Goal: Task Accomplishment & Management: Complete application form

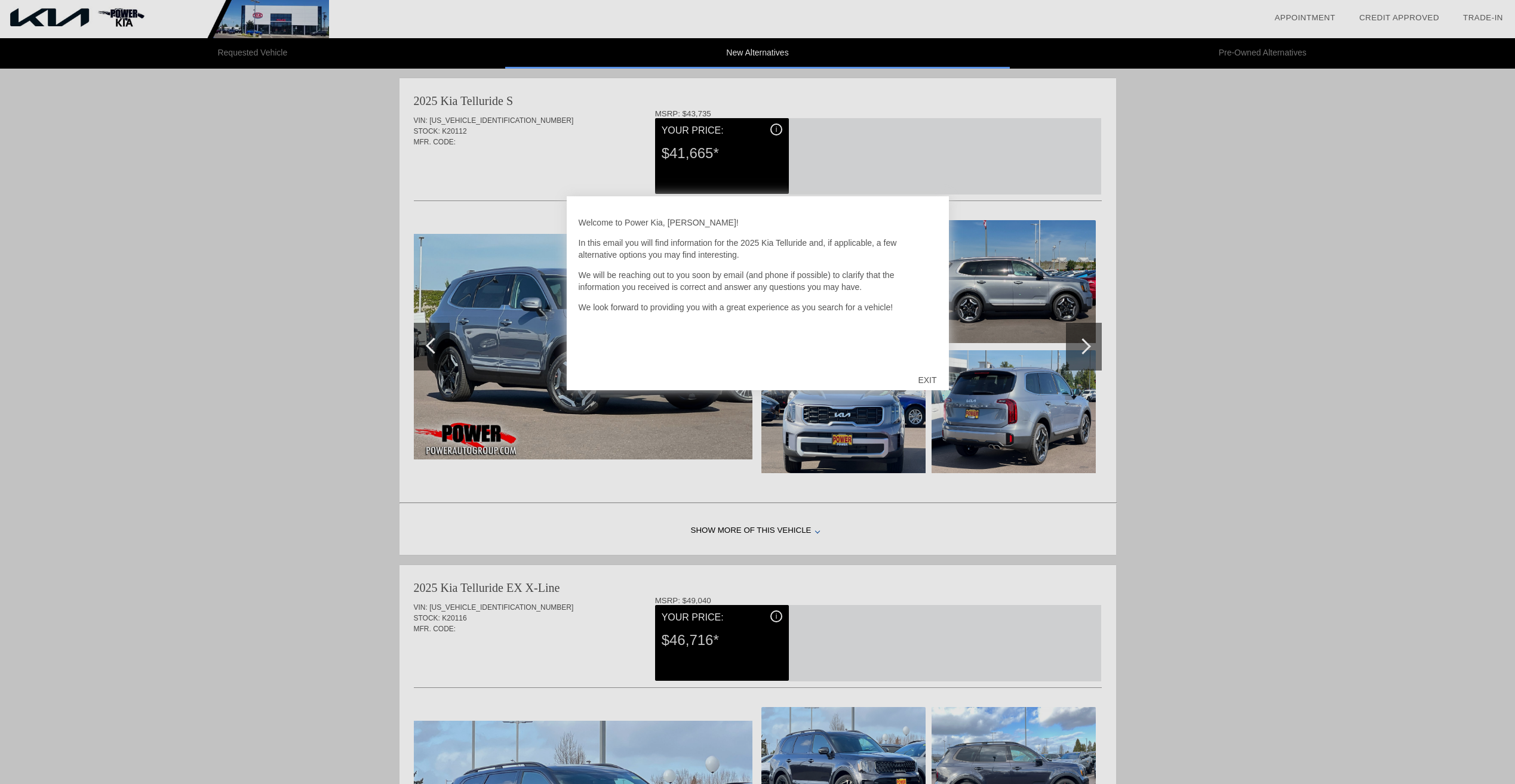
scroll to position [4, 0]
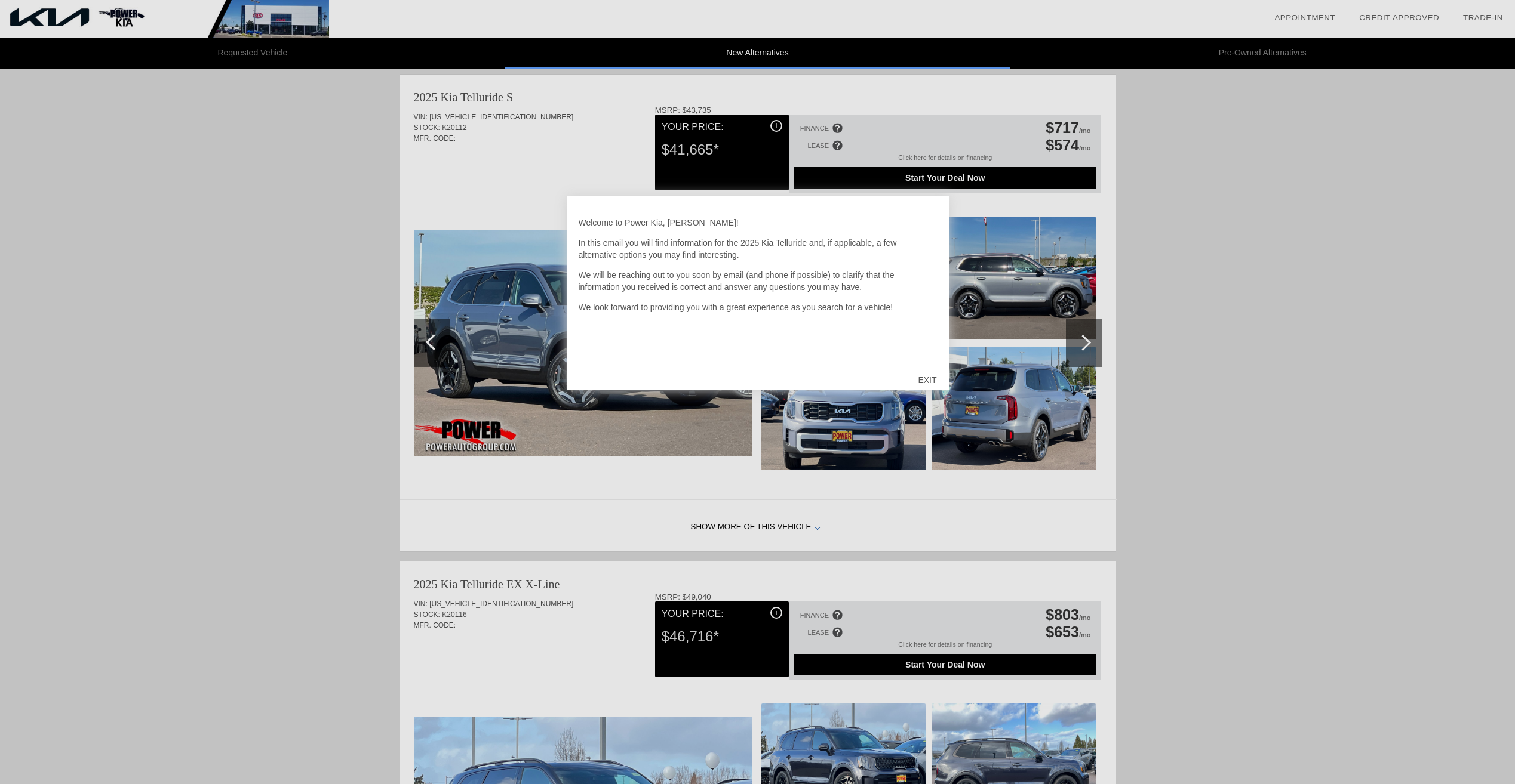
click at [1327, 420] on div at bounding box center [757, 392] width 1515 height 784
click at [1087, 343] on div at bounding box center [757, 392] width 1515 height 784
click at [1088, 338] on div at bounding box center [757, 392] width 1515 height 784
click at [932, 374] on div "EXIT" at bounding box center [927, 380] width 42 height 36
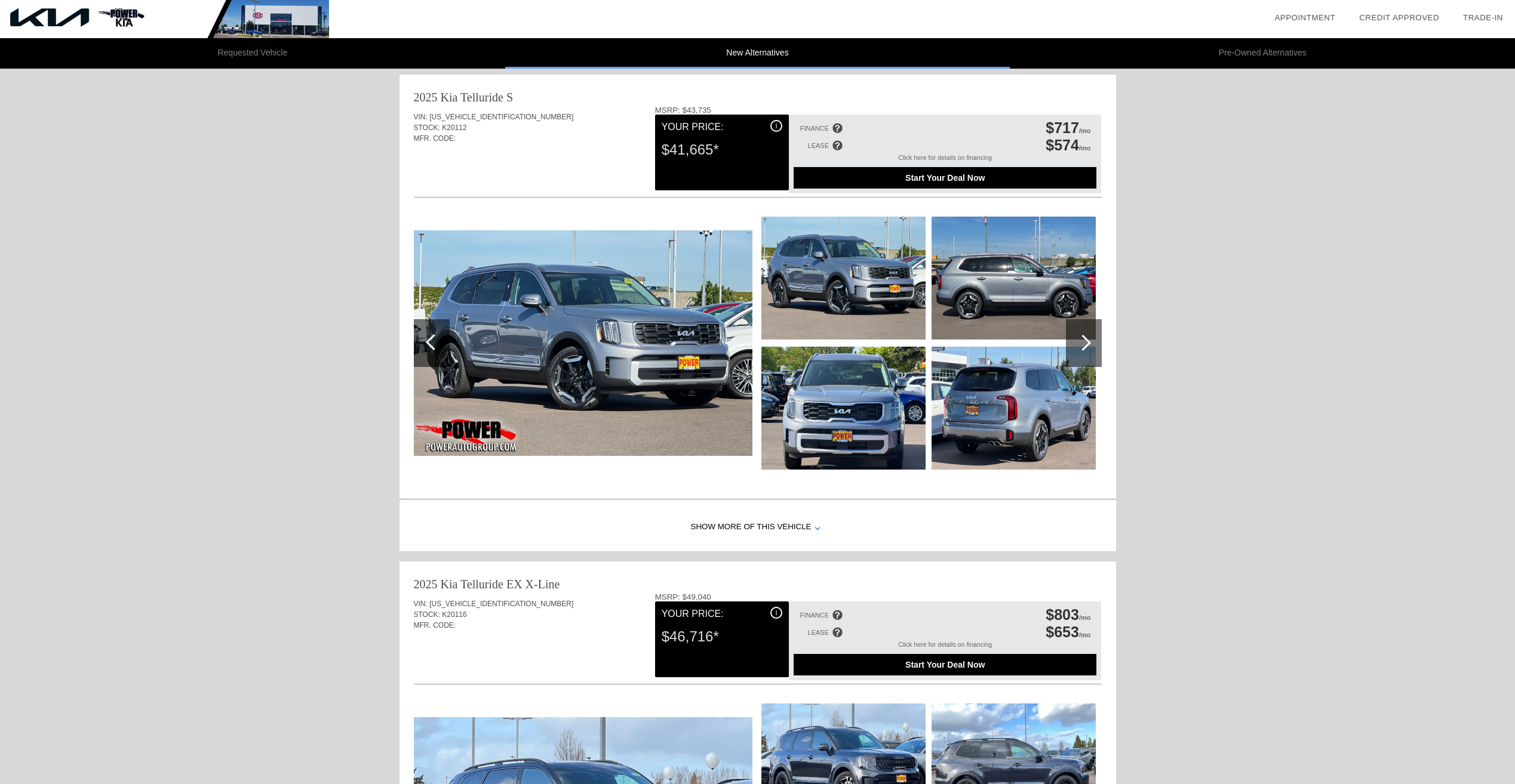
click at [1083, 337] on div at bounding box center [1083, 343] width 16 height 16
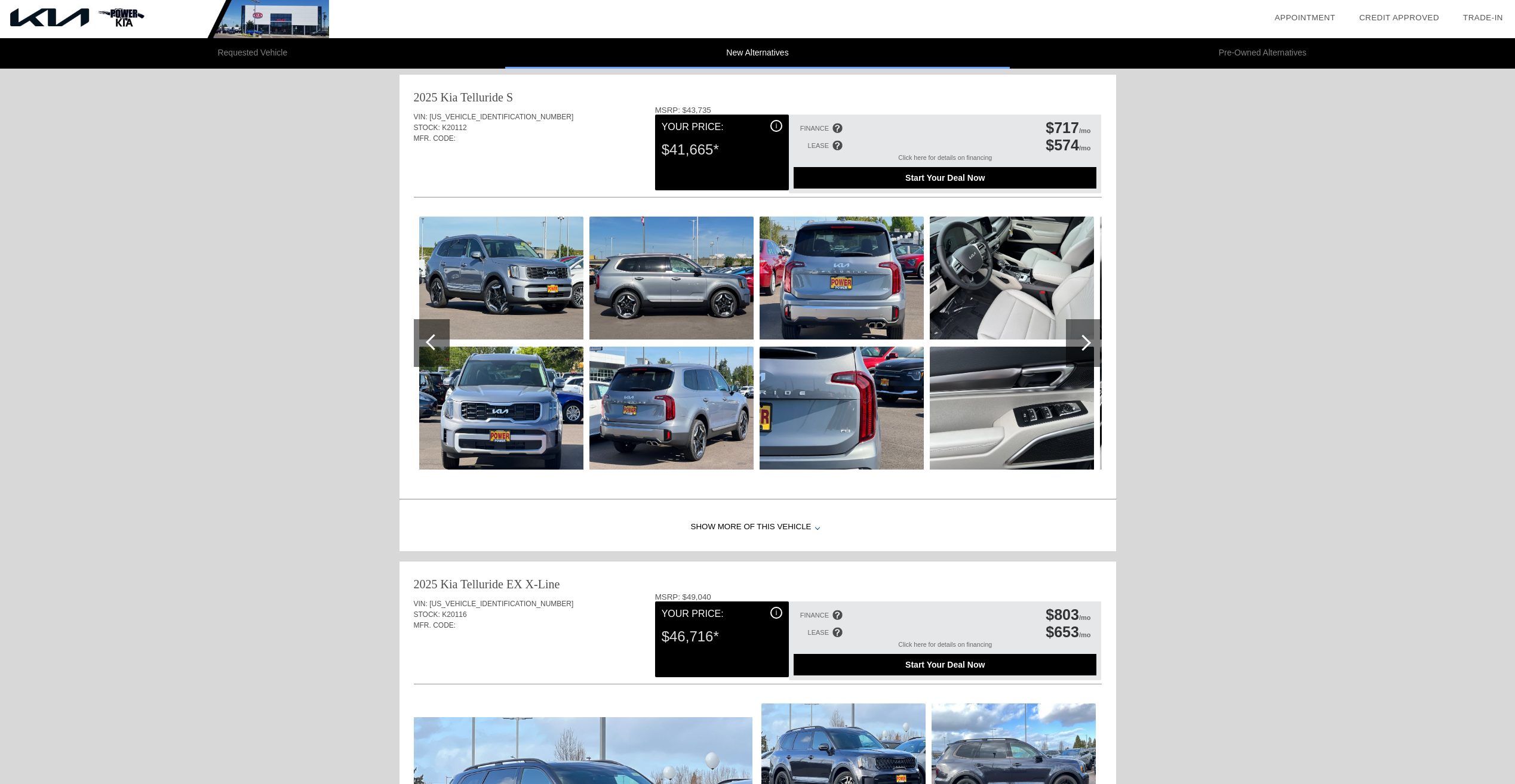
click at [1083, 337] on div at bounding box center [1083, 343] width 16 height 16
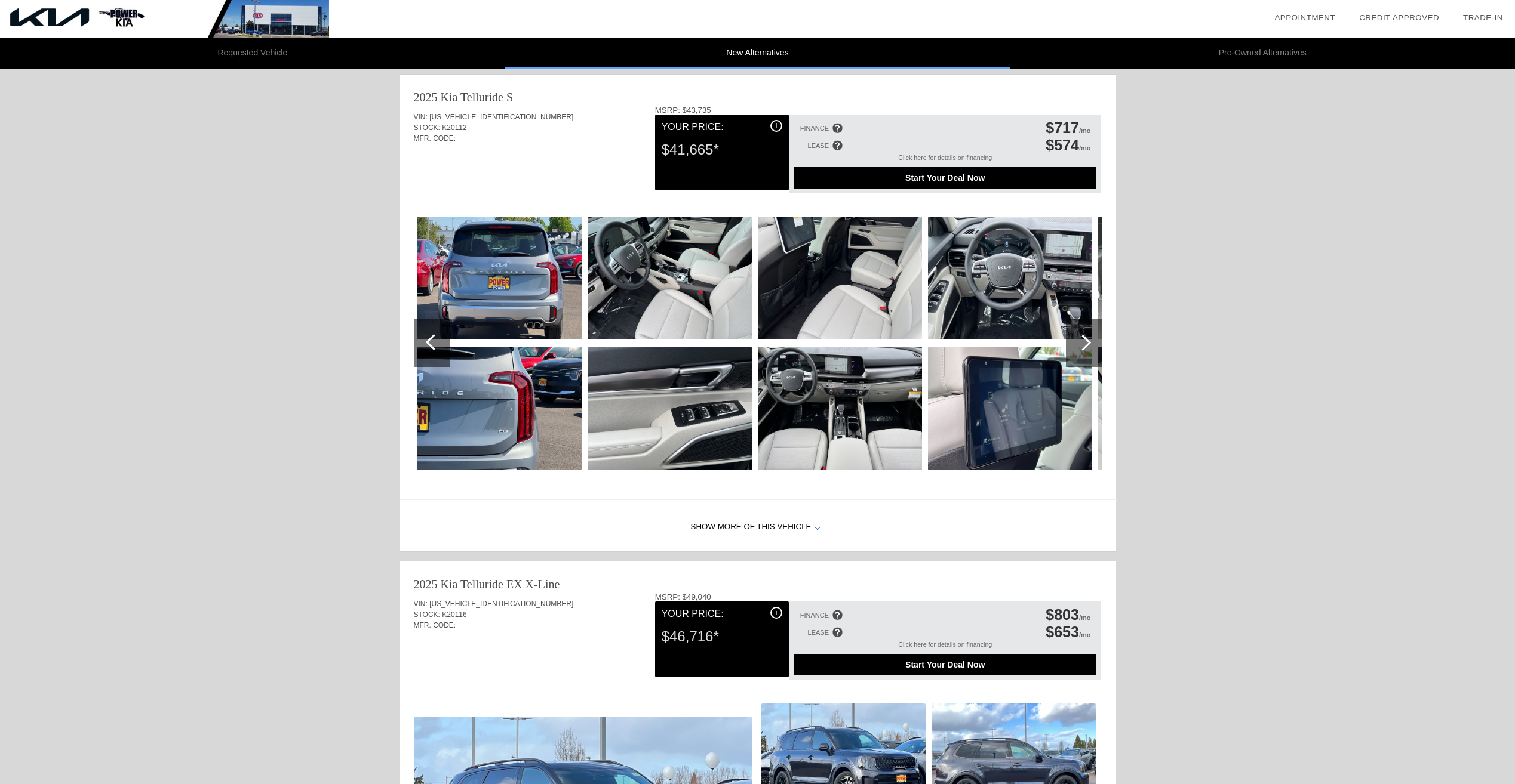
click at [1083, 337] on div at bounding box center [1083, 343] width 16 height 16
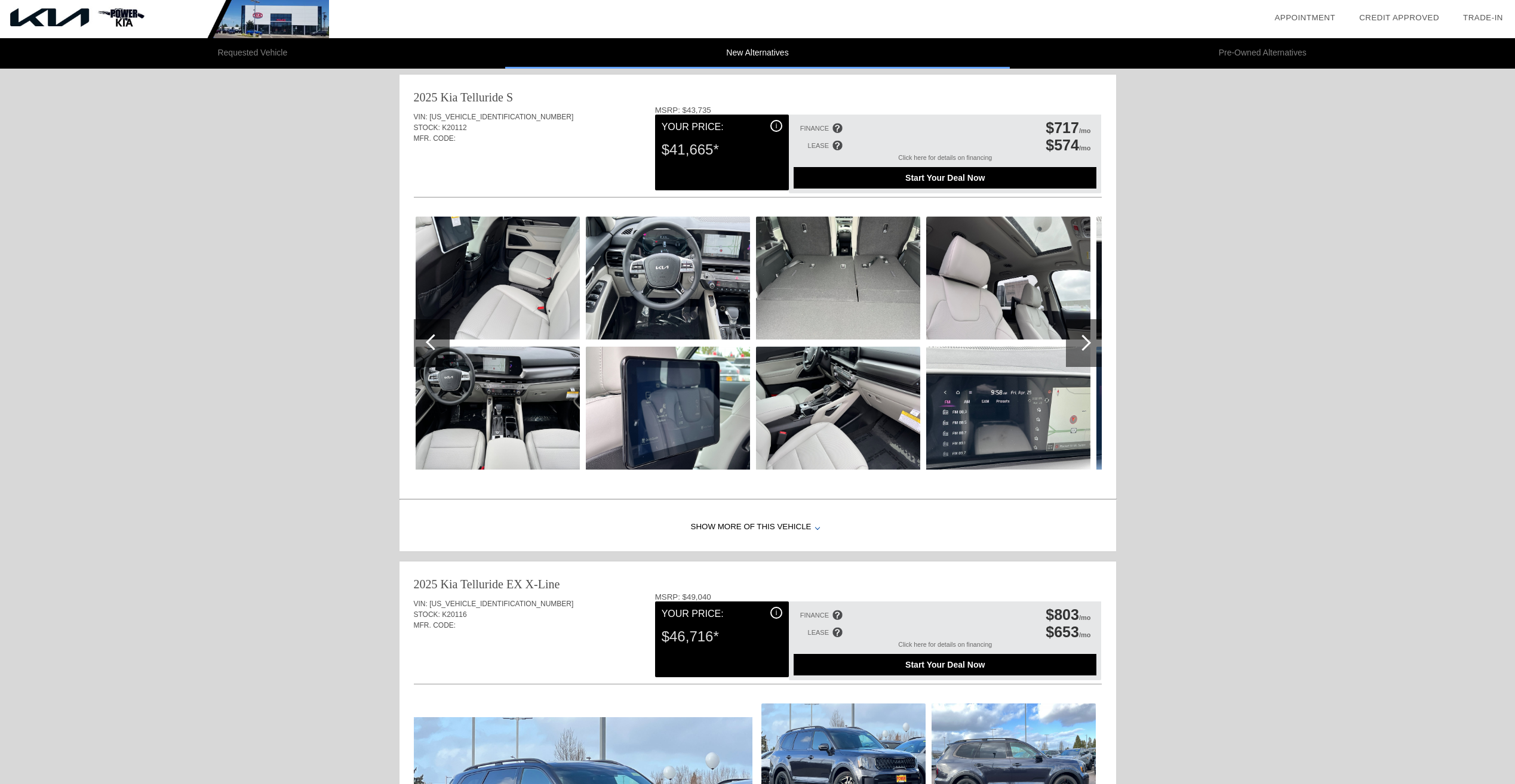
click at [1083, 337] on div at bounding box center [1083, 343] width 16 height 16
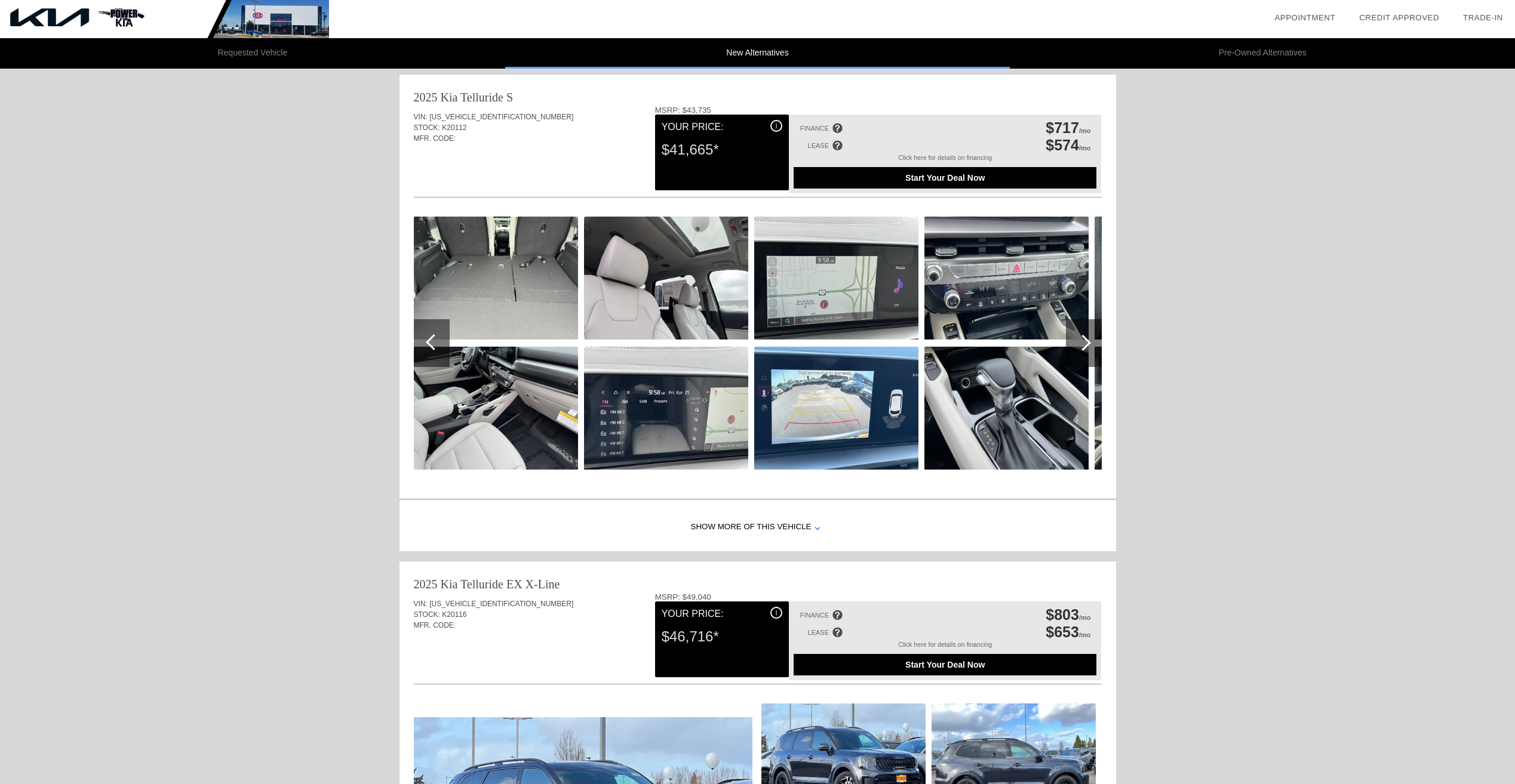
click at [1083, 337] on div at bounding box center [1083, 343] width 16 height 16
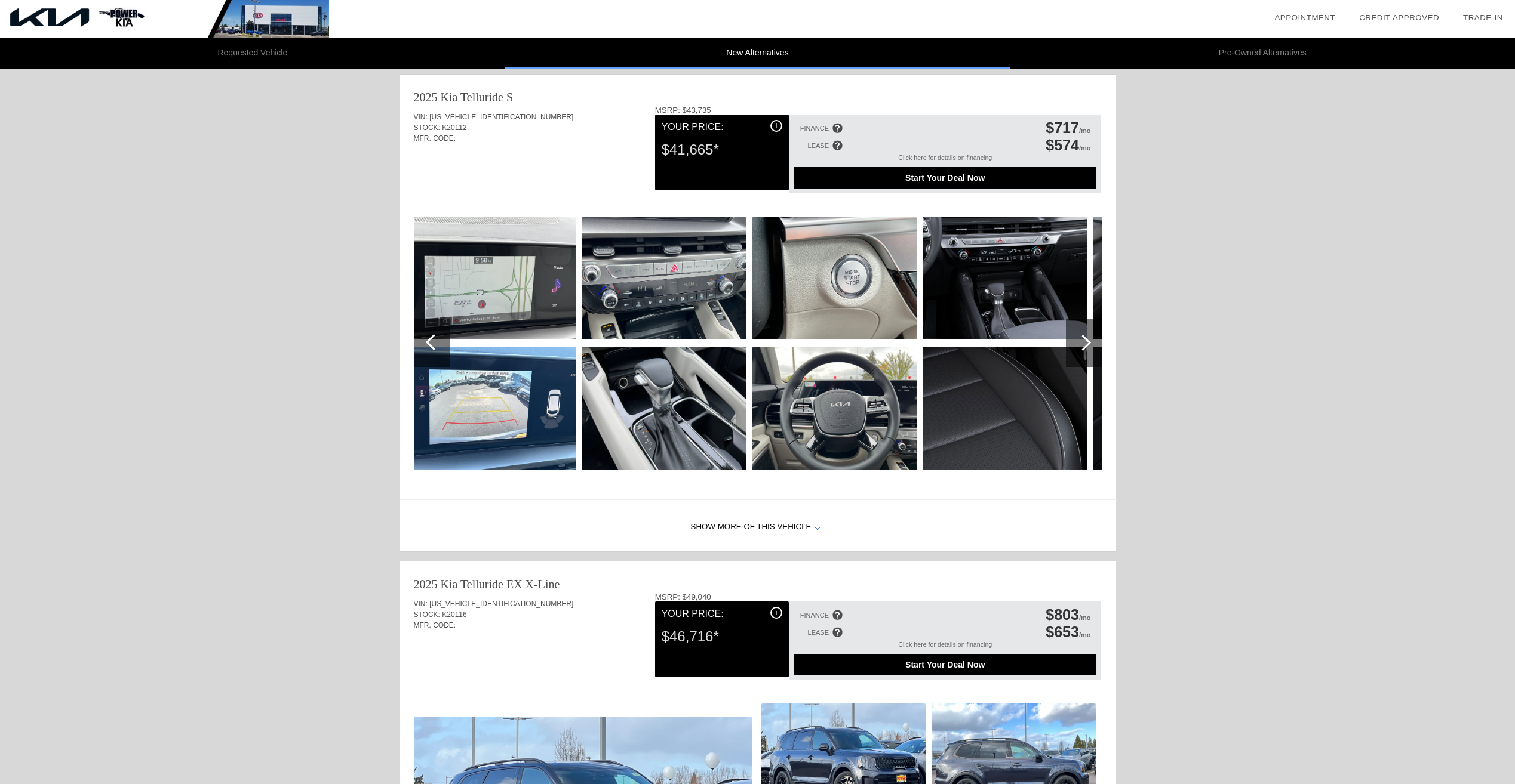
click at [1083, 337] on div at bounding box center [1083, 343] width 16 height 16
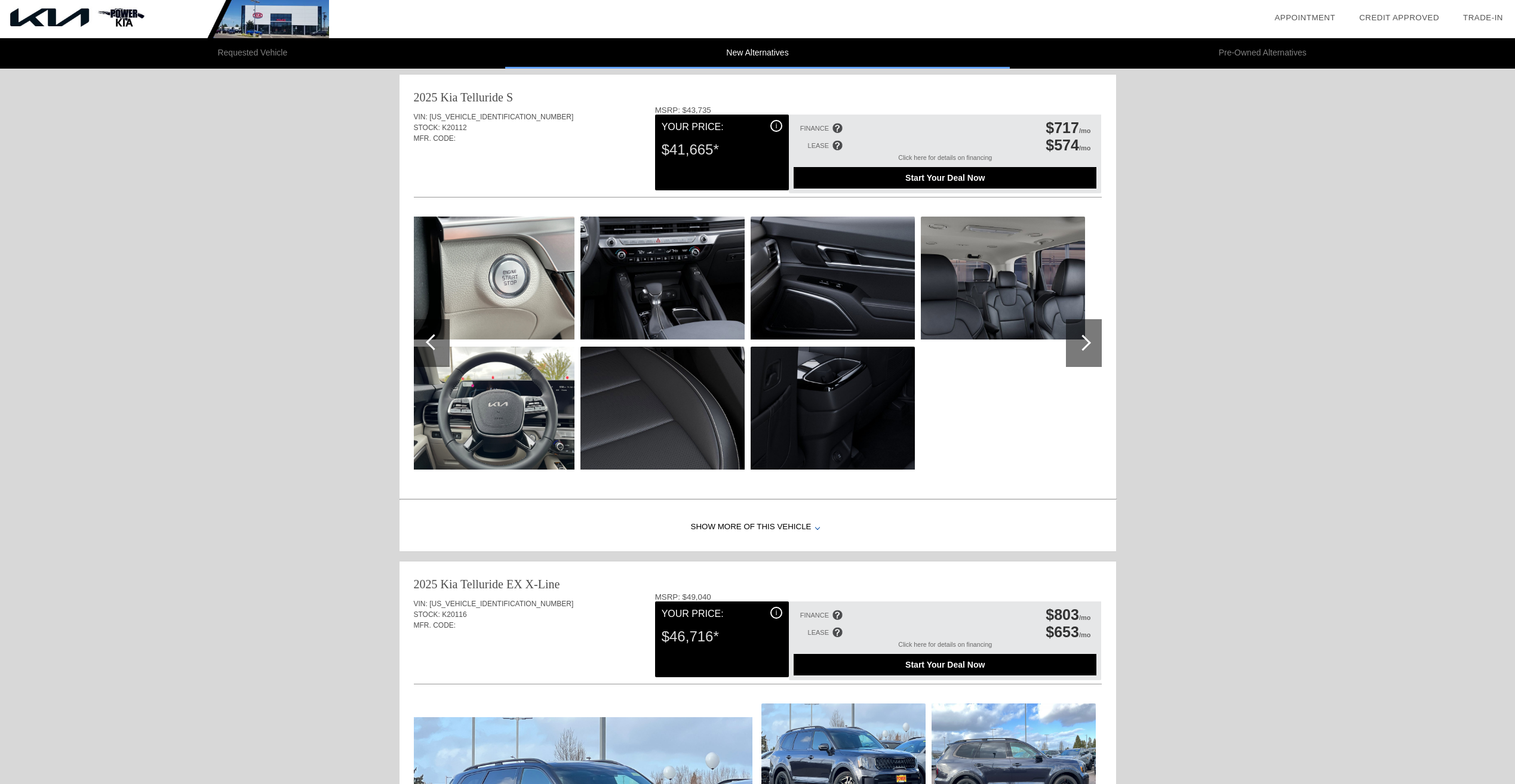
click at [1083, 337] on div at bounding box center [1083, 343] width 16 height 16
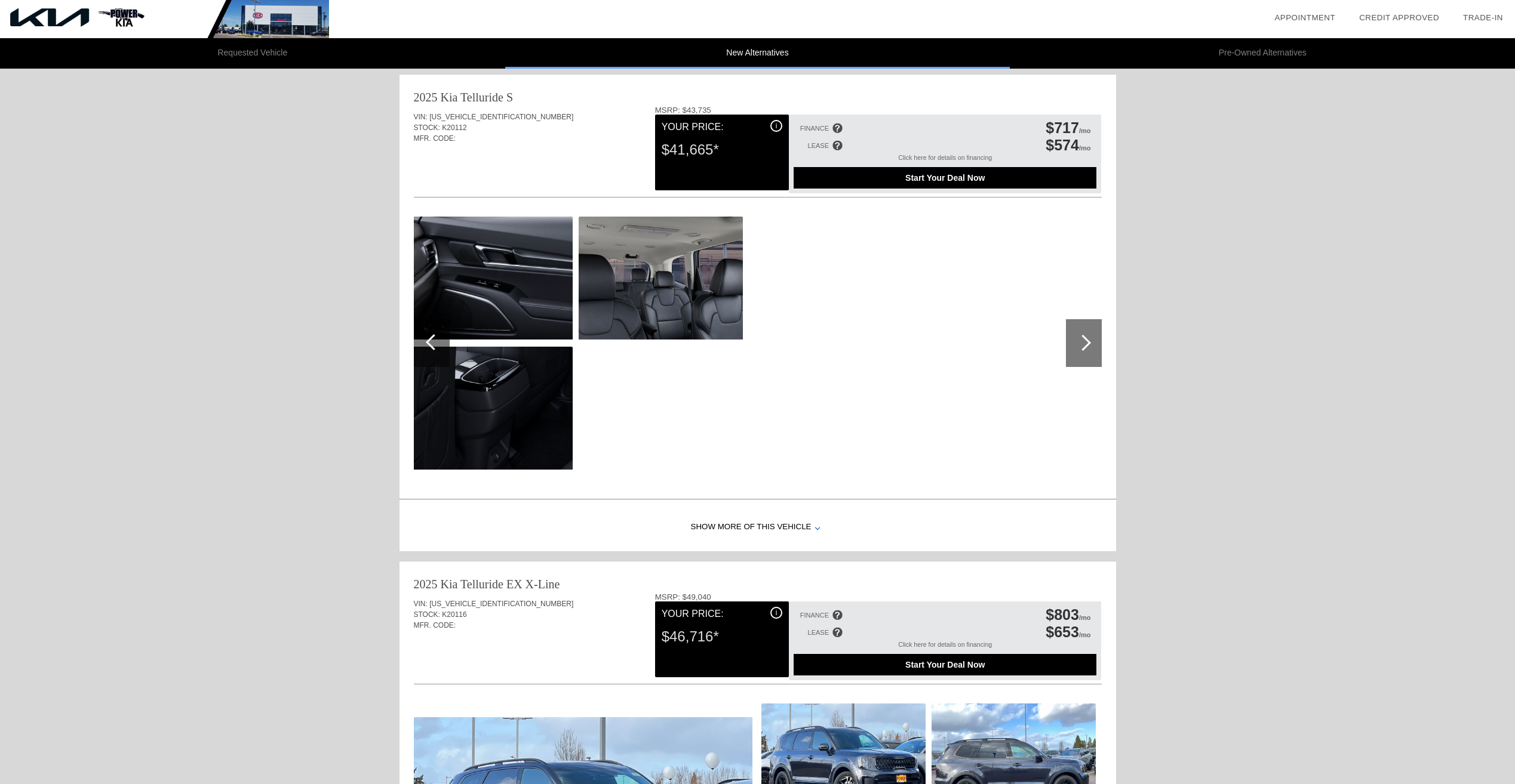
click at [1083, 337] on div at bounding box center [1083, 343] width 16 height 16
click at [440, 345] on div at bounding box center [432, 343] width 36 height 47
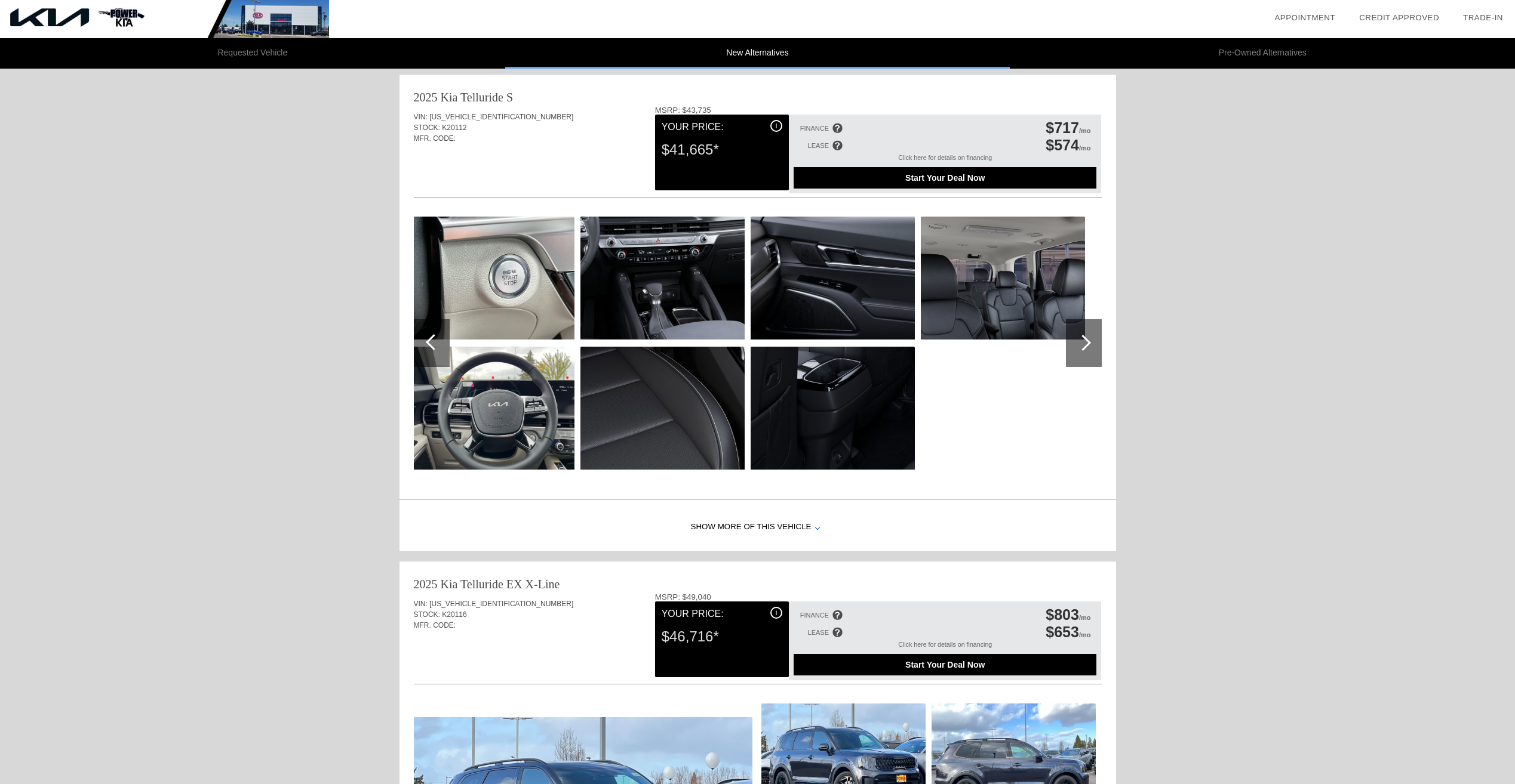
click at [440, 345] on div at bounding box center [432, 343] width 36 height 47
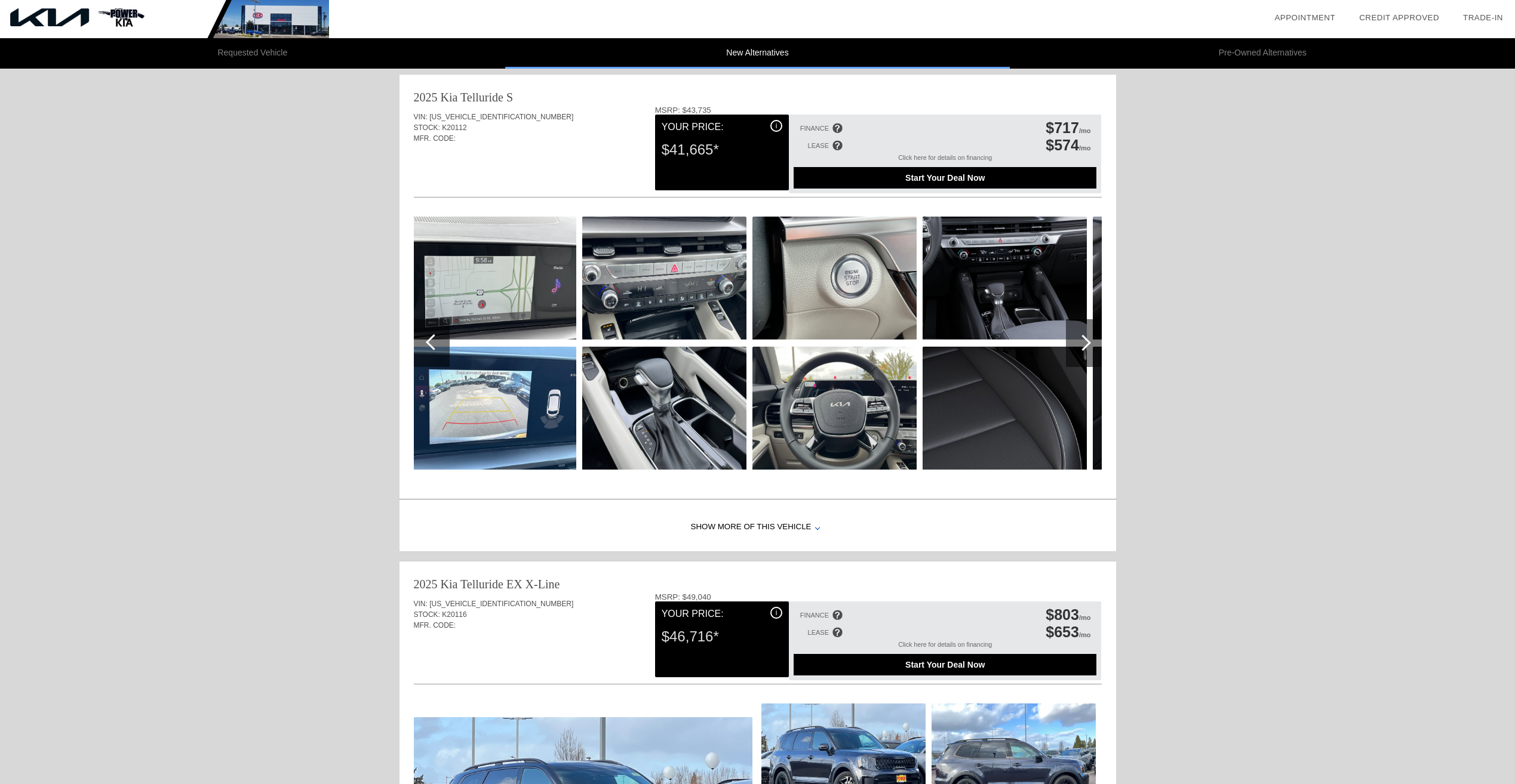
click at [440, 345] on div at bounding box center [432, 343] width 36 height 47
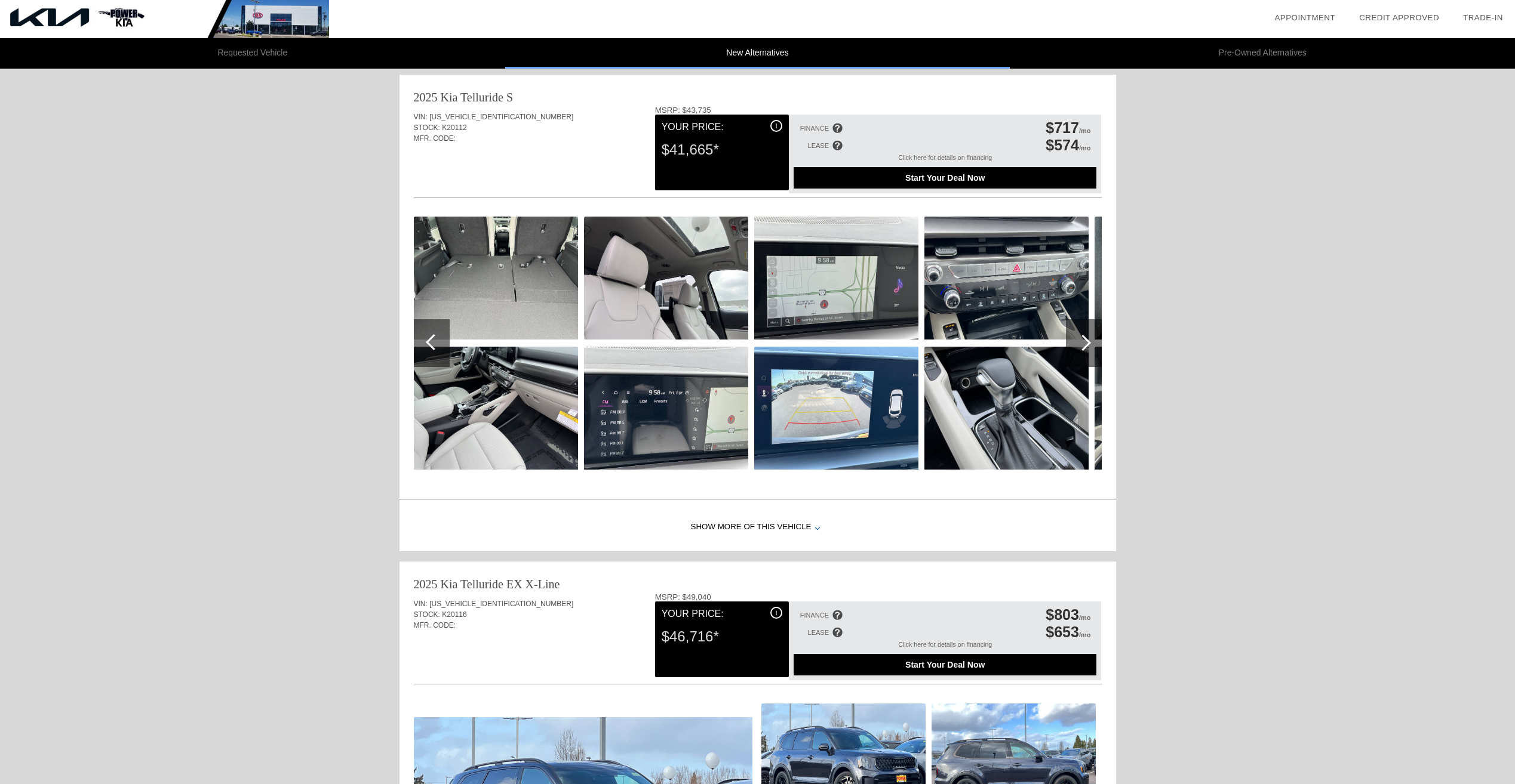
click at [440, 345] on div at bounding box center [432, 343] width 36 height 47
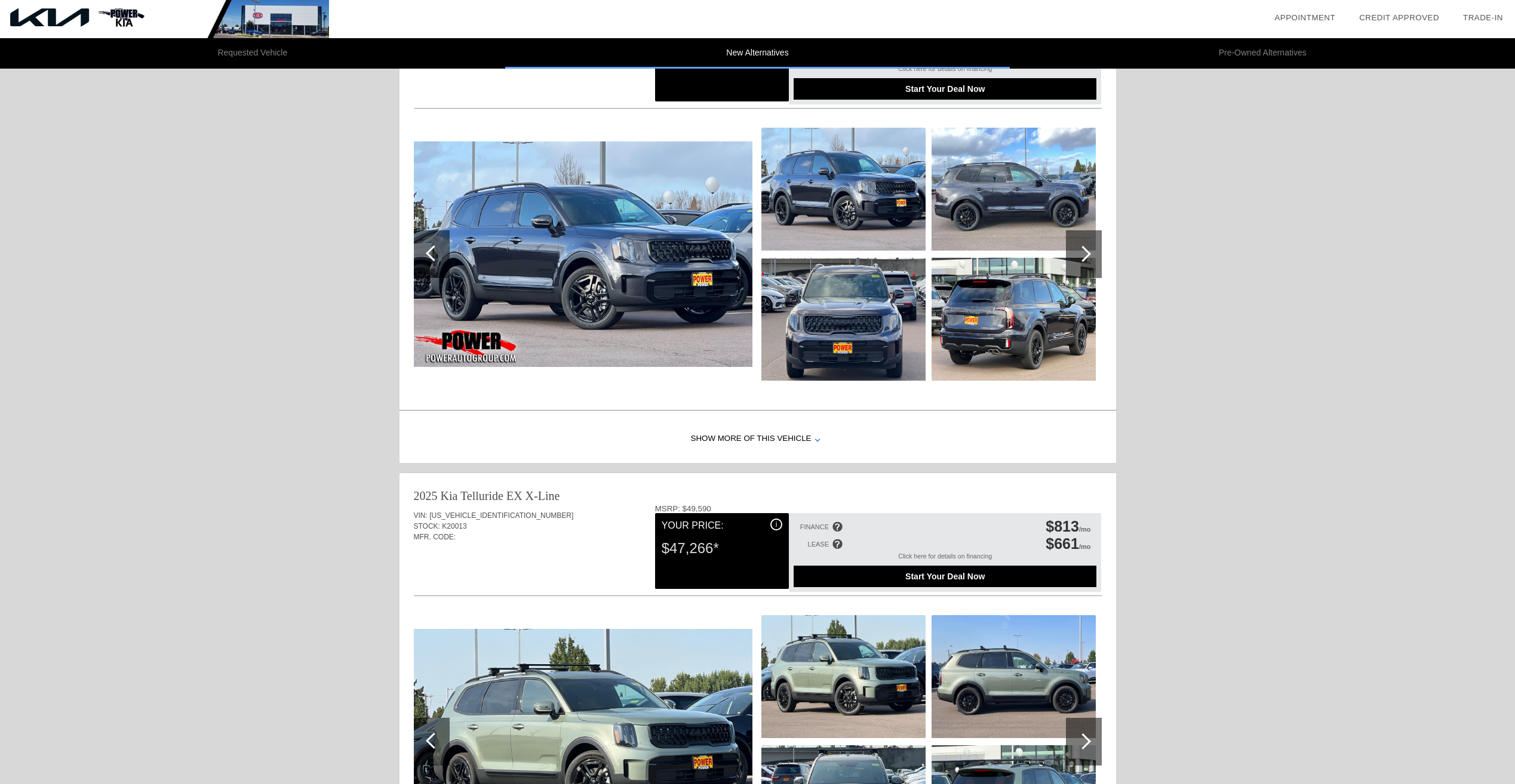
scroll to position [515, 0]
